Goal: Information Seeking & Learning: Compare options

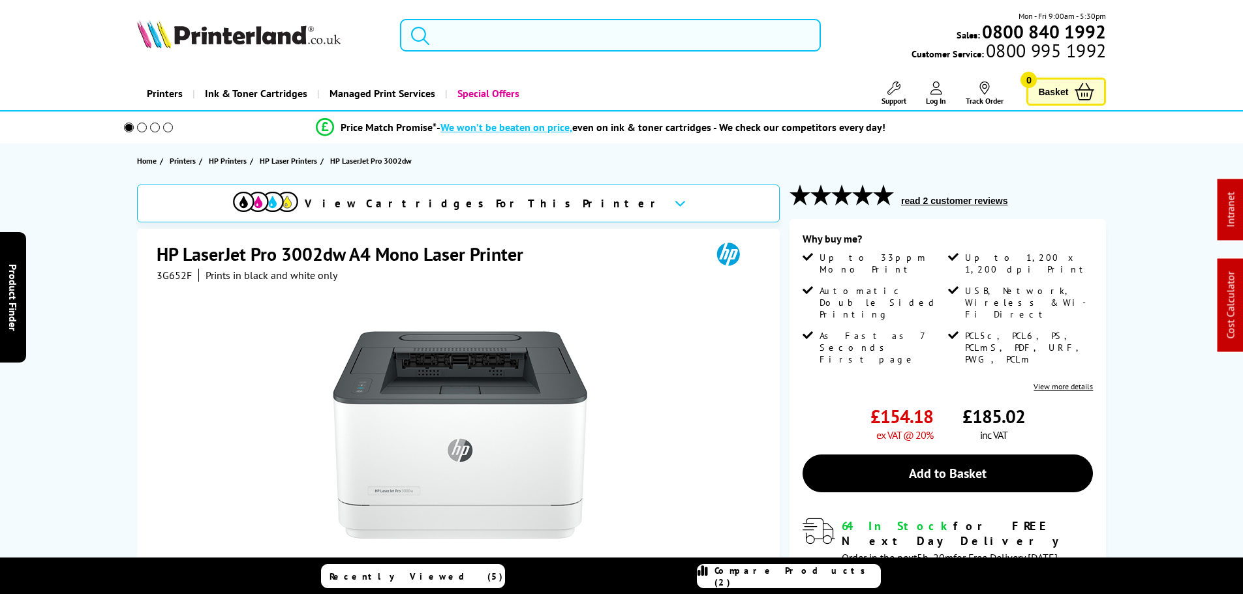
click at [474, 41] on input "search" at bounding box center [610, 35] width 421 height 33
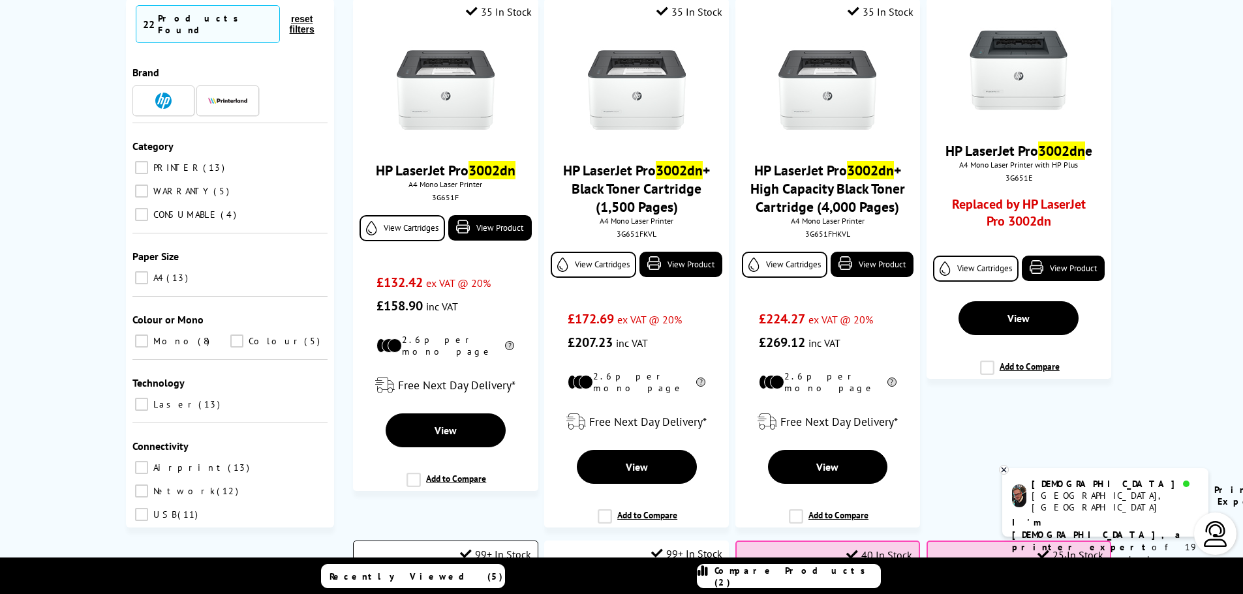
scroll to position [261, 0]
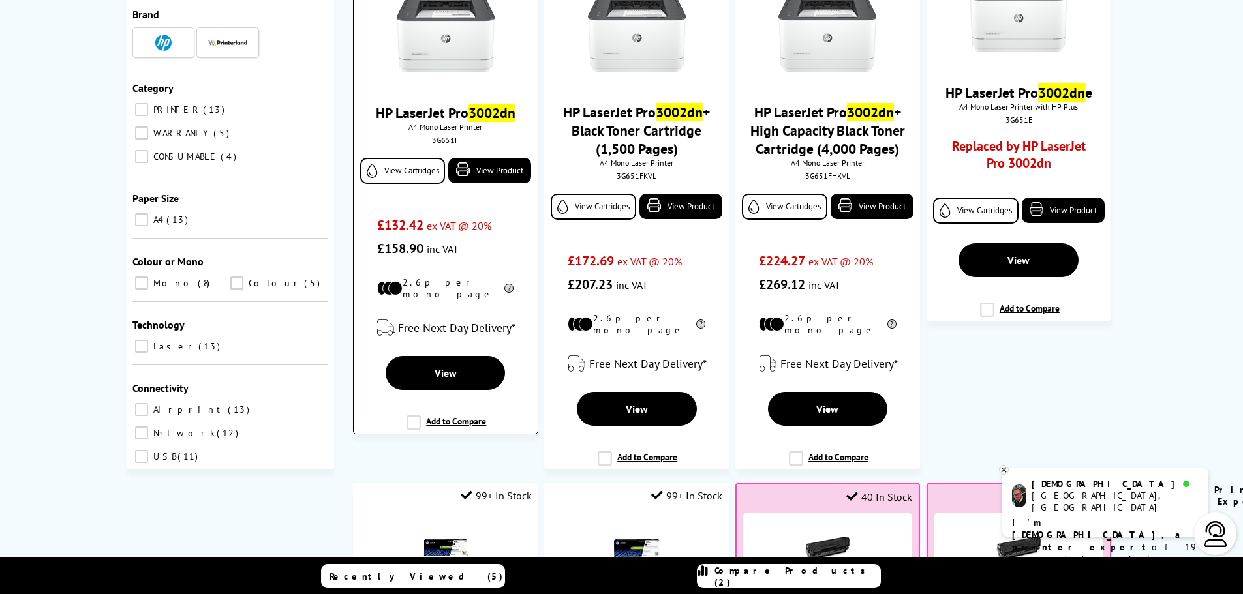
click at [459, 416] on label "Add to Compare" at bounding box center [446, 428] width 80 height 25
click at [0, 0] on input "Add to Compare" at bounding box center [0, 0] width 0 height 0
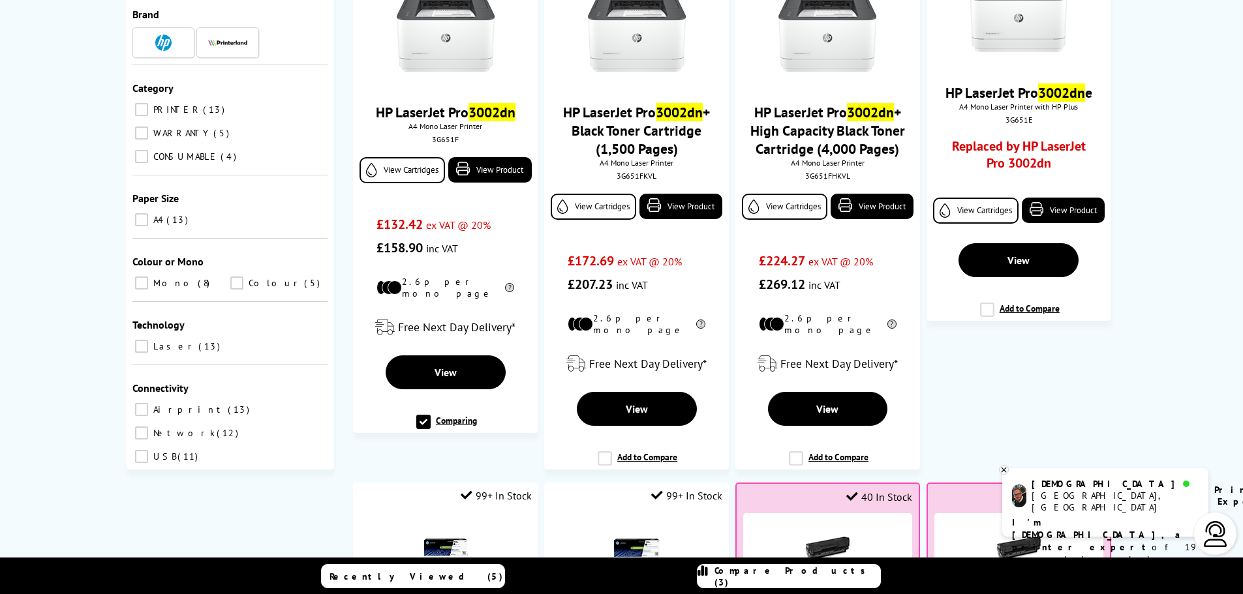
click at [815, 575] on span "Compare Products (3)" at bounding box center [797, 576] width 166 height 23
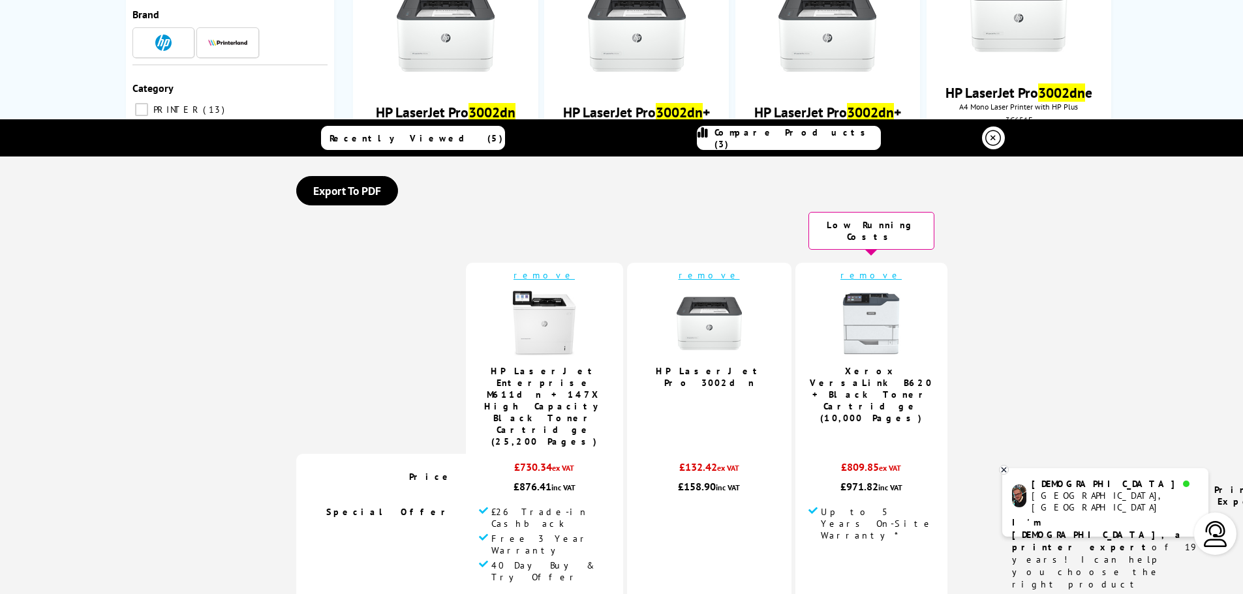
click at [555, 269] on link "remove" at bounding box center [543, 275] width 61 height 12
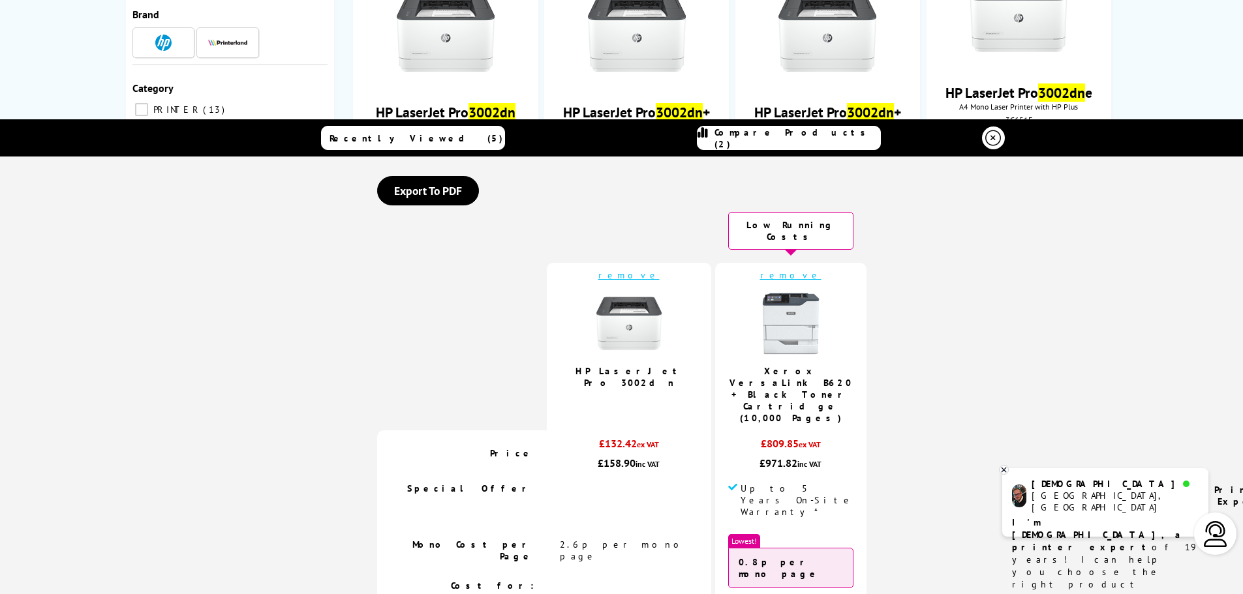
click at [784, 269] on link "remove" at bounding box center [790, 275] width 61 height 12
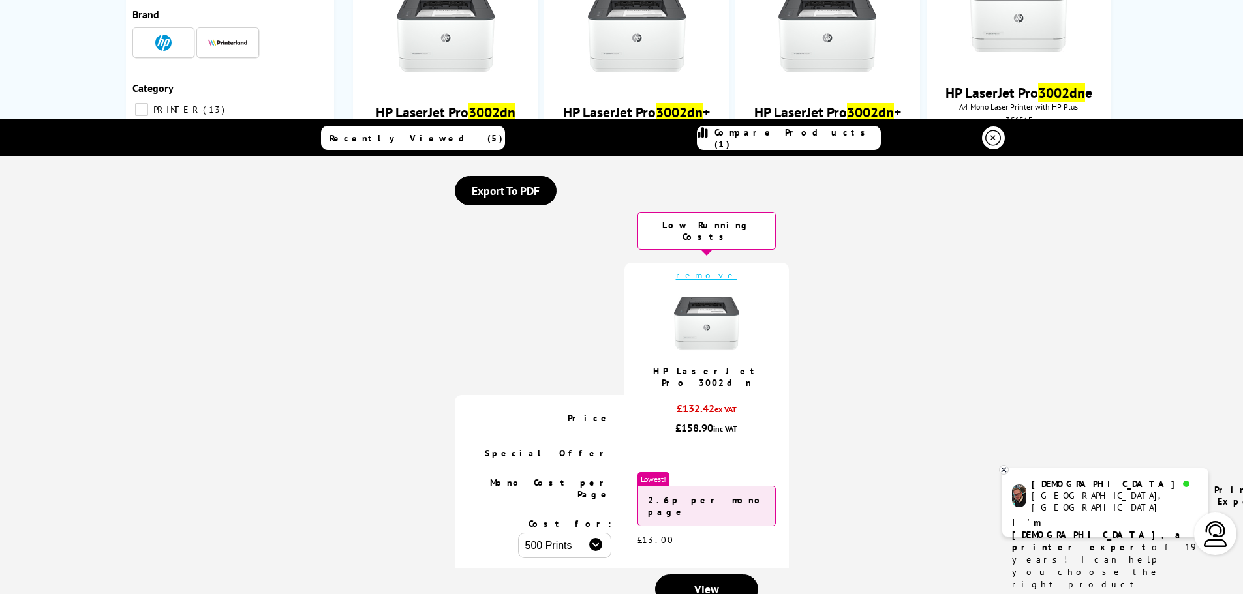
click at [985, 139] on icon at bounding box center [993, 138] width 16 height 16
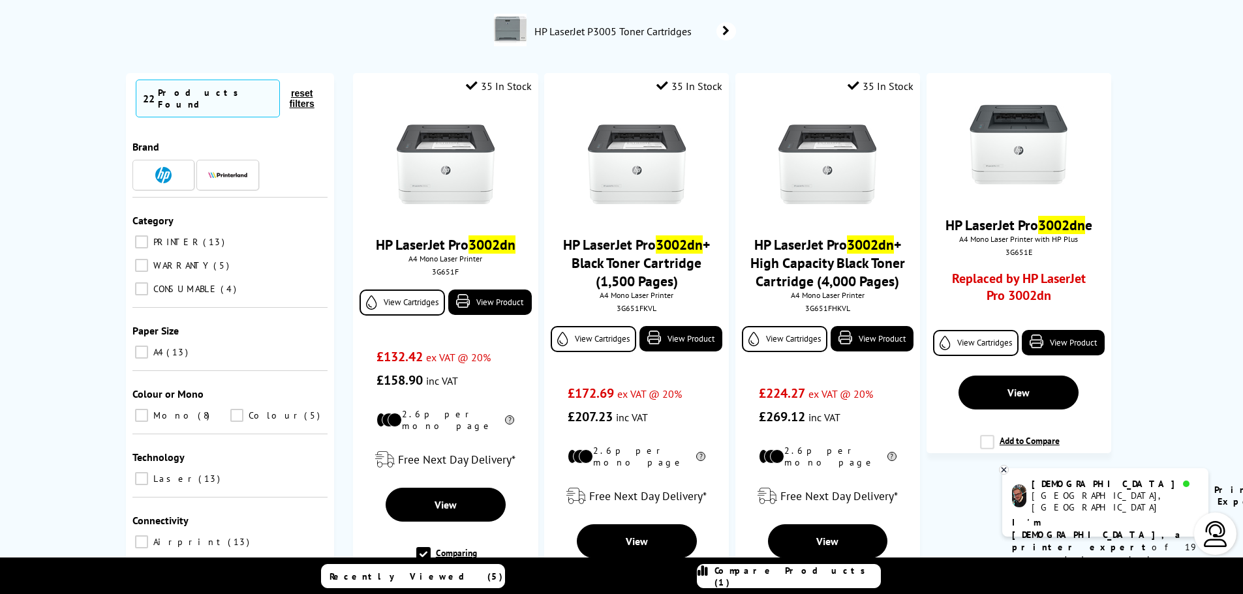
scroll to position [0, 0]
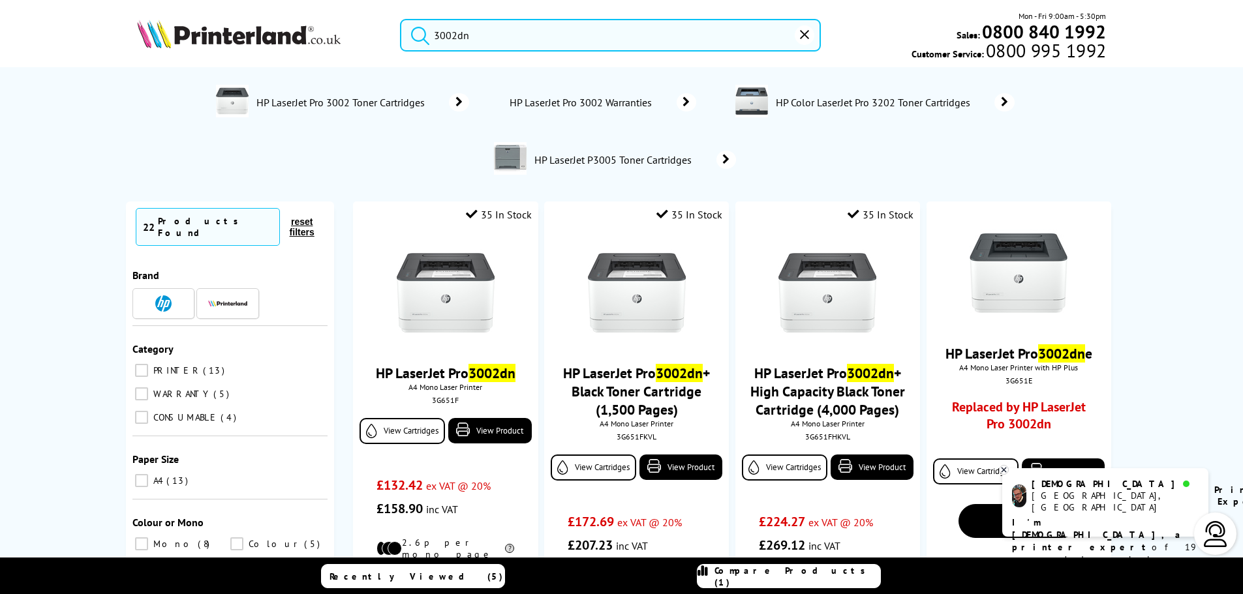
drag, startPoint x: 397, startPoint y: 38, endPoint x: 286, endPoint y: 37, distance: 111.6
click at [286, 37] on div "3002dn Mon - Fri 9:00am - 5:30pm Sales: 0800 840 1992 Customer Service: 0800 99…" at bounding box center [622, 38] width 1044 height 57
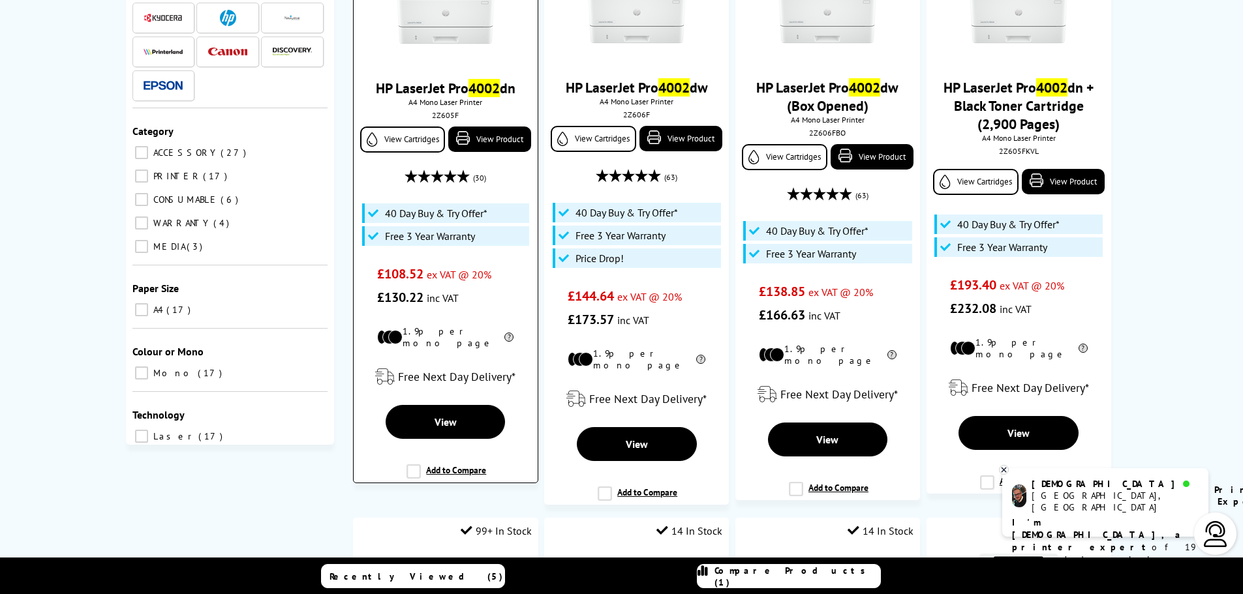
scroll to position [326, 0]
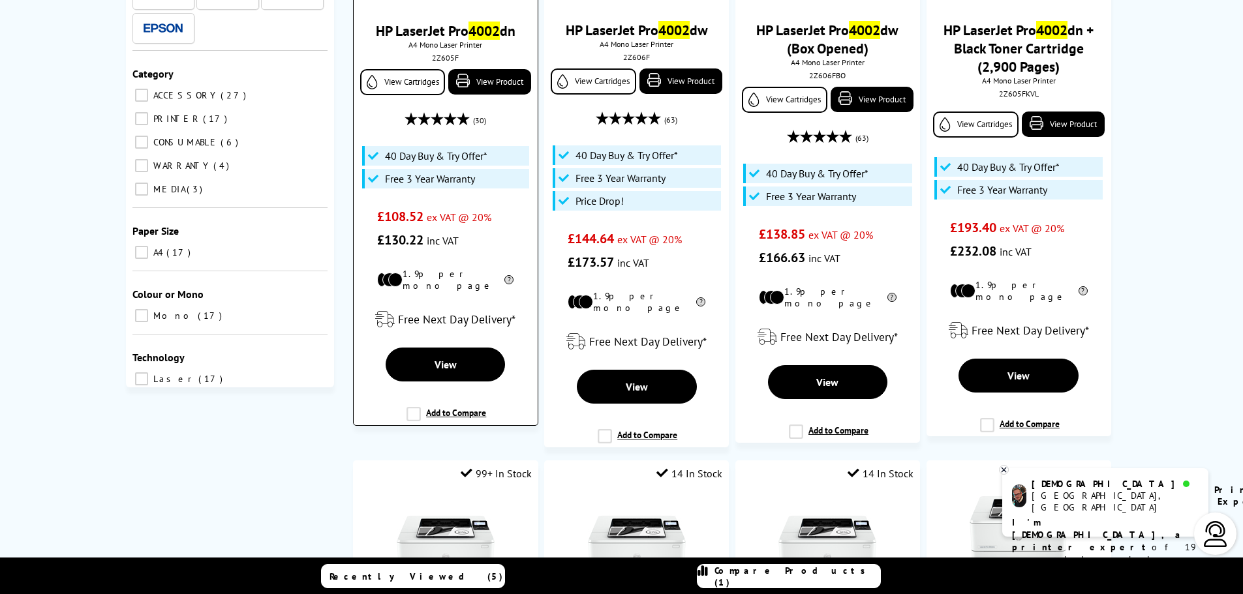
type input "4002"
click at [450, 407] on label "Add to Compare" at bounding box center [446, 419] width 80 height 25
click at [0, 0] on input "Add to Compare" at bounding box center [0, 0] width 0 height 0
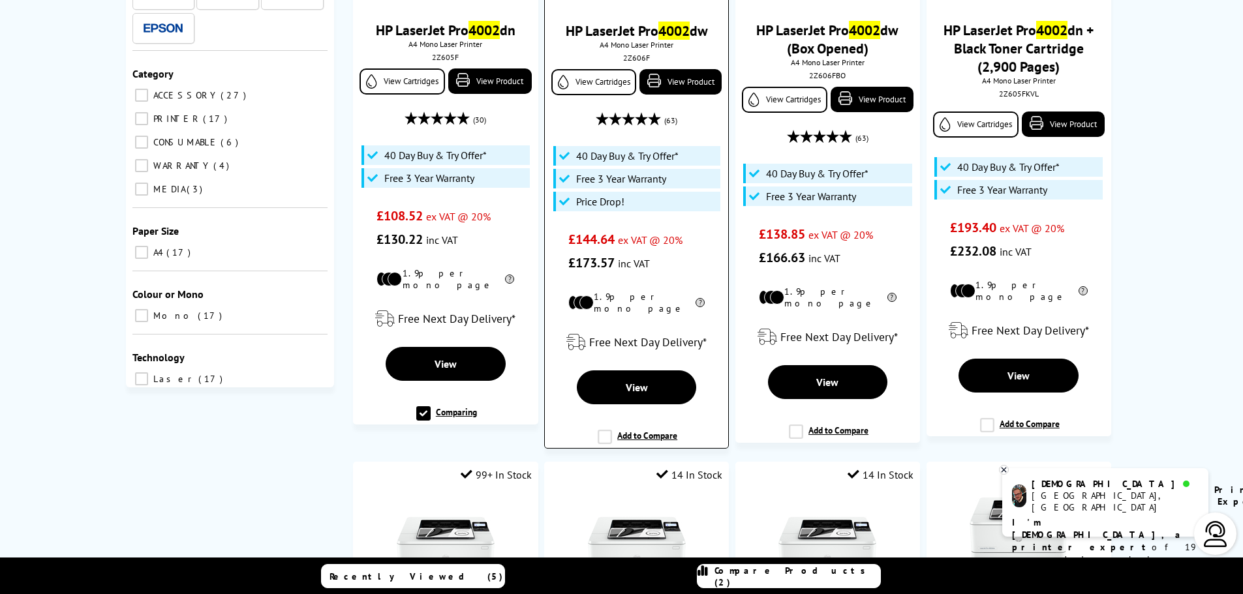
click at [645, 430] on label "Add to Compare" at bounding box center [638, 442] width 80 height 25
click at [0, 0] on input "Add to Compare" at bounding box center [0, 0] width 0 height 0
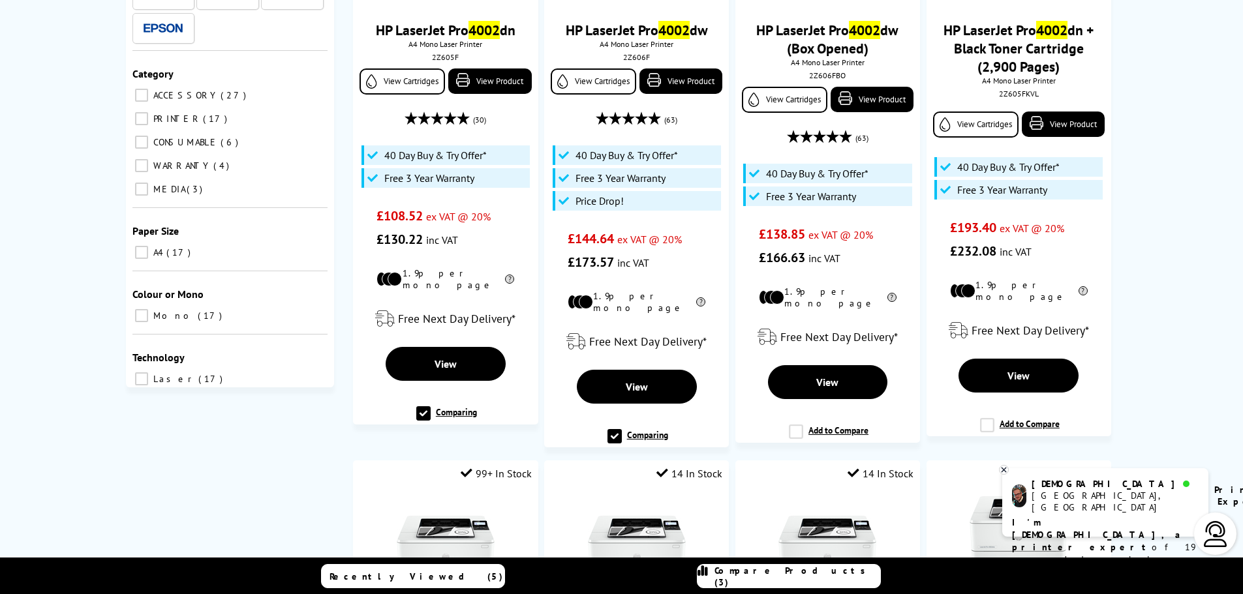
click at [802, 572] on span "Compare Products (3)" at bounding box center [797, 576] width 166 height 23
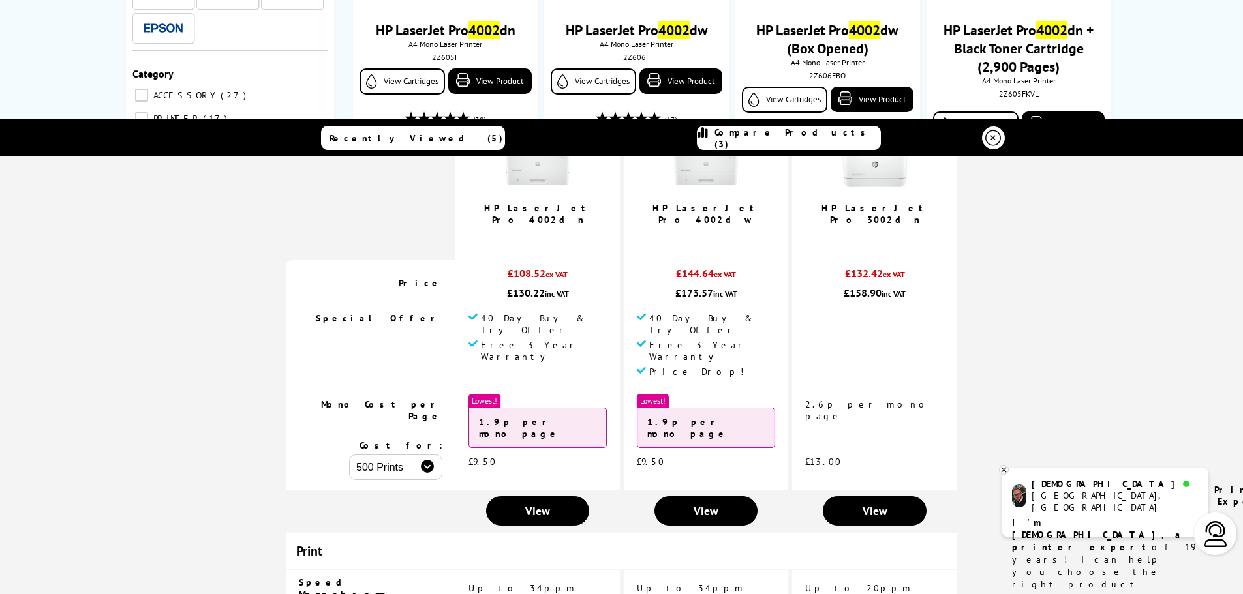
scroll to position [0, 0]
